Goal: Information Seeking & Learning: Compare options

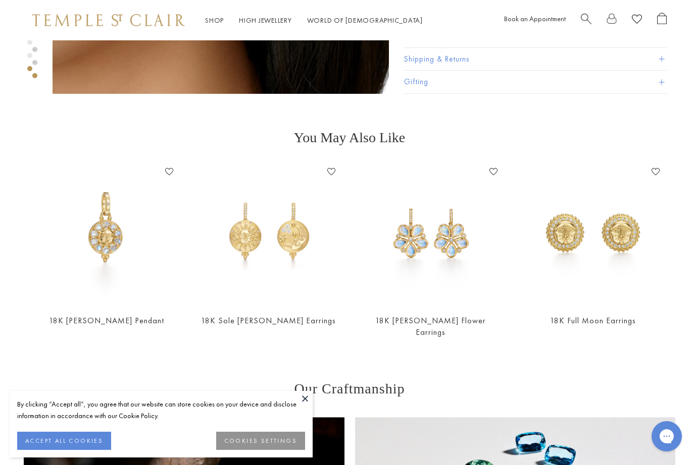
scroll to position [984, 0]
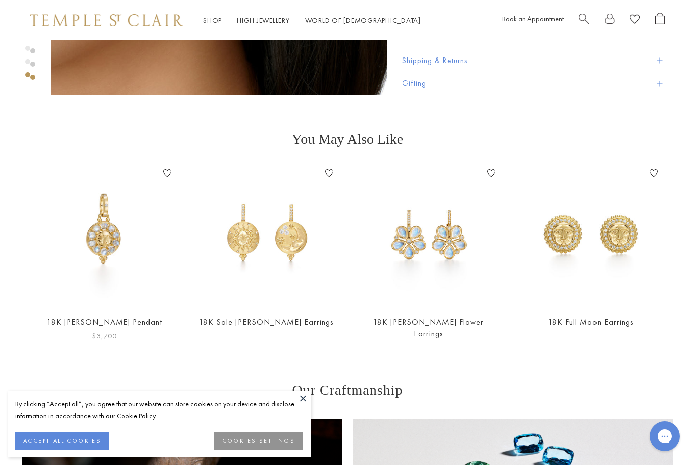
click at [93, 236] on img at bounding box center [104, 236] width 142 height 142
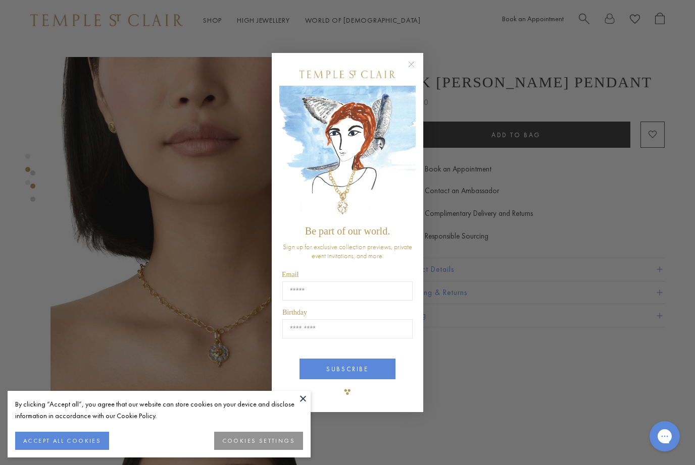
scroll to position [330, 0]
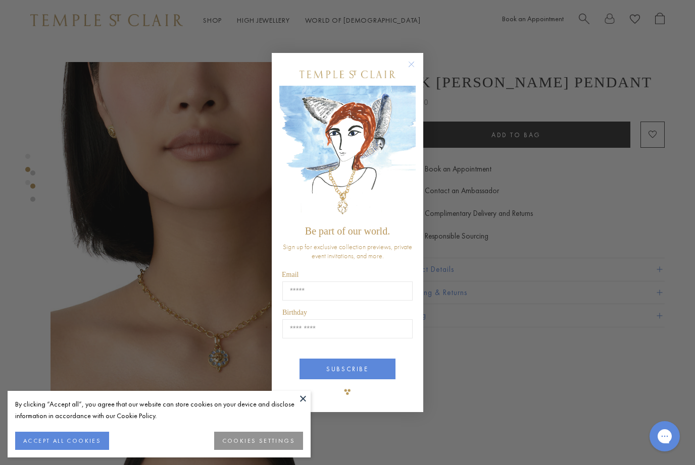
click at [411, 71] on circle "Close dialog" at bounding box center [411, 65] width 12 height 12
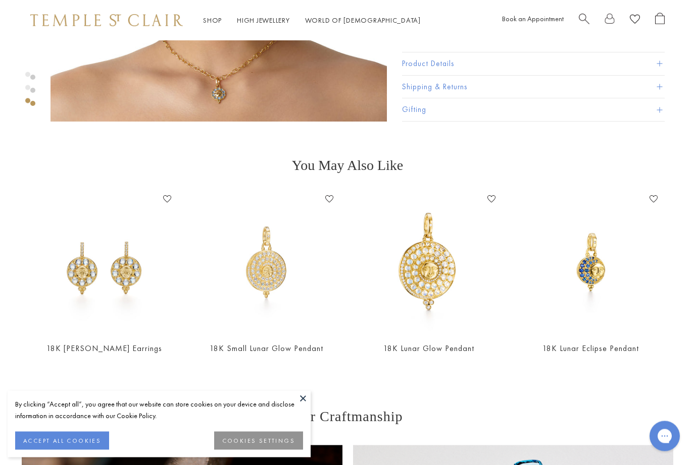
scroll to position [958, 0]
click at [441, 352] on link "18K Lunar Glow Pendant" at bounding box center [428, 348] width 91 height 11
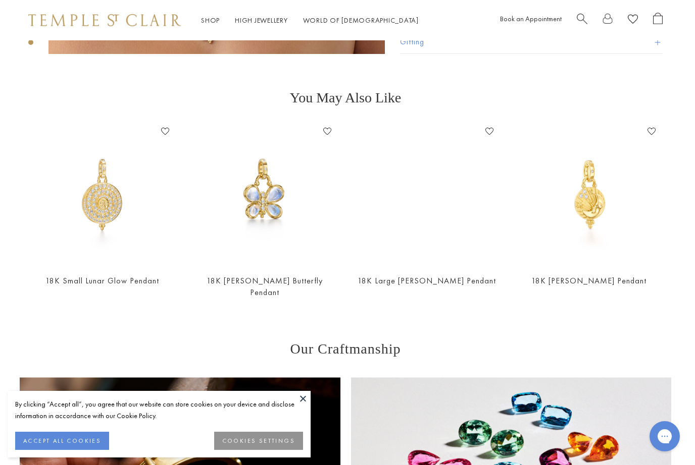
scroll to position [670, 2]
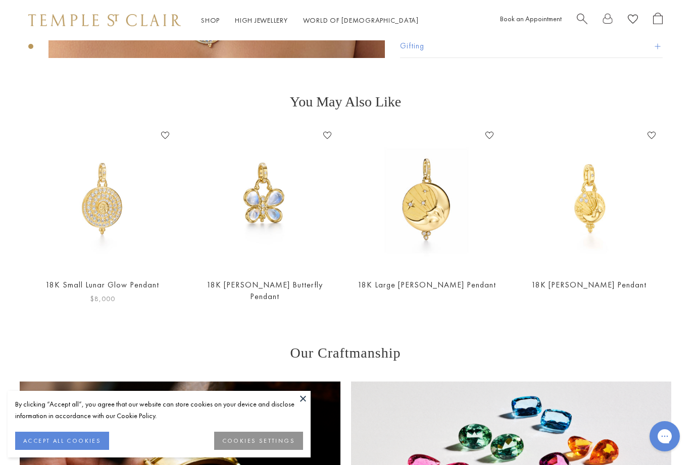
click at [74, 282] on link "18K Small Lunar Glow Pendant" at bounding box center [102, 285] width 114 height 11
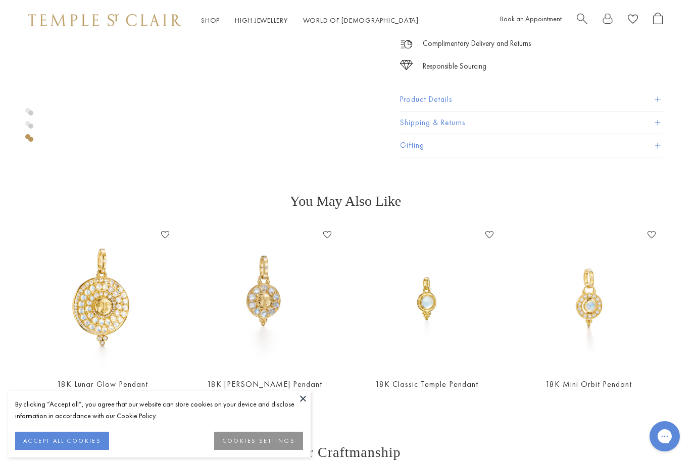
scroll to position [922, 2]
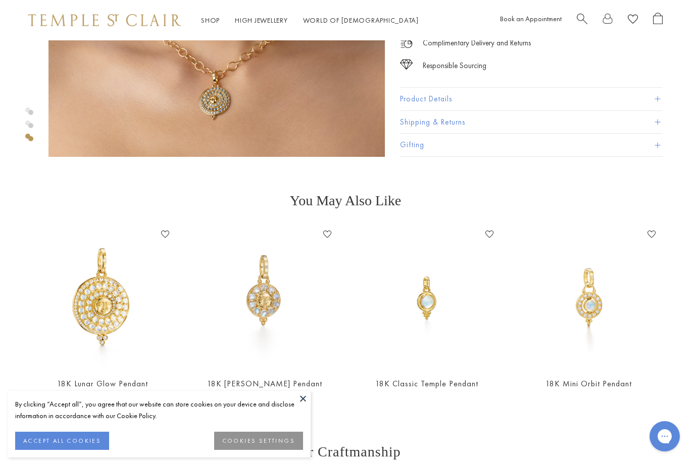
click at [261, 388] on link "18K [PERSON_NAME] Pendant" at bounding box center [264, 384] width 115 height 11
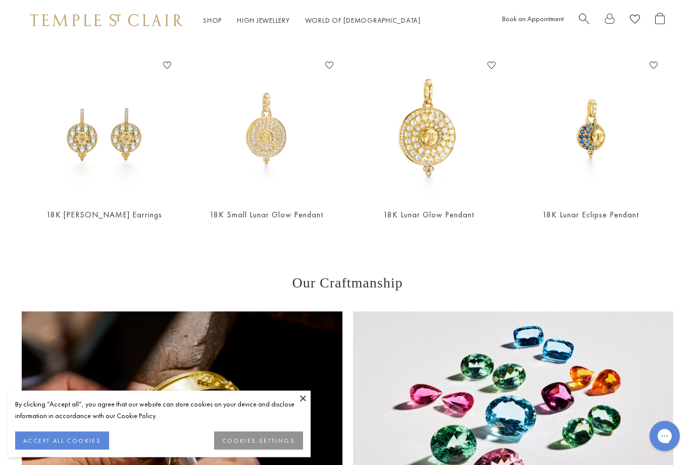
scroll to position [1092, 0]
click at [571, 219] on link "18K Lunar Eclipse Pendant" at bounding box center [590, 215] width 96 height 11
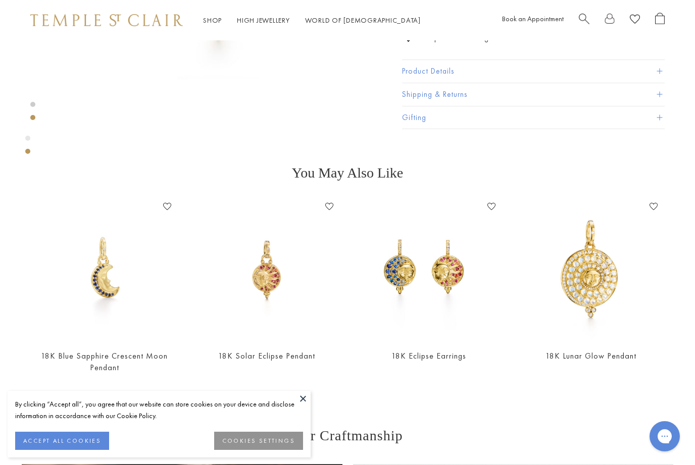
scroll to position [611, 0]
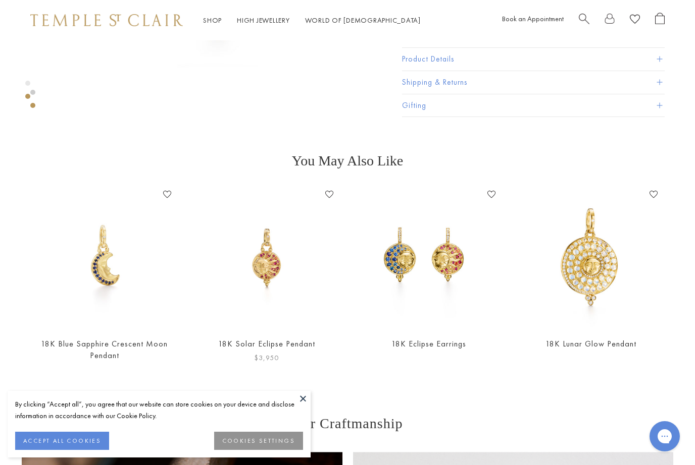
click at [239, 349] on link "18K Solar Eclipse Pendant" at bounding box center [266, 344] width 97 height 11
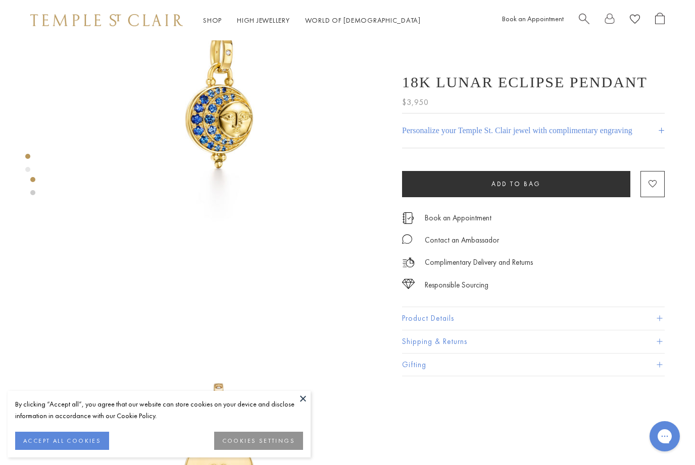
scroll to position [0, 0]
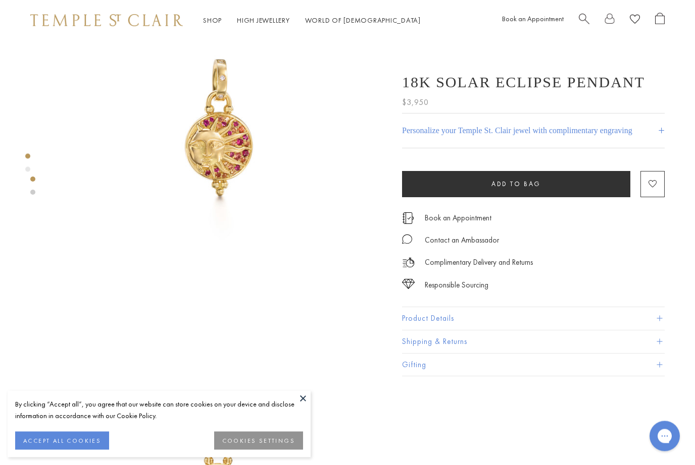
scroll to position [81, 0]
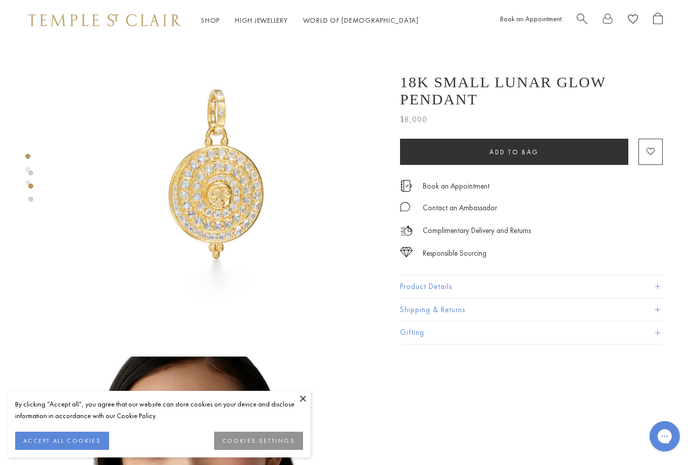
scroll to position [0, 2]
